Goal: Information Seeking & Learning: Find specific fact

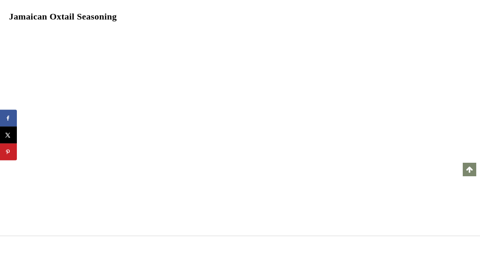
scroll to position [1802, 0]
